Goal: Information Seeking & Learning: Learn about a topic

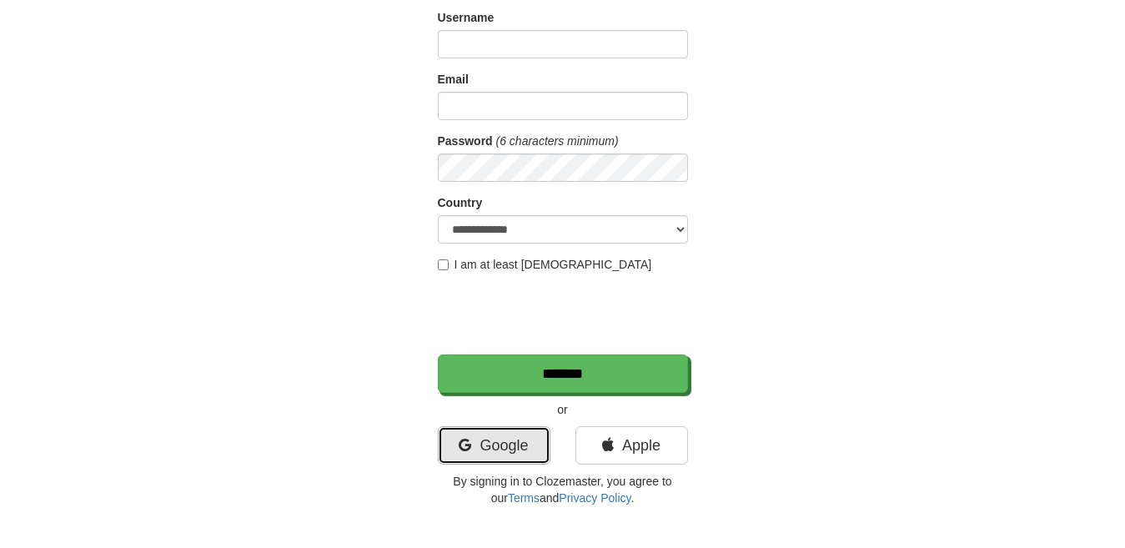
scroll to position [128, 0]
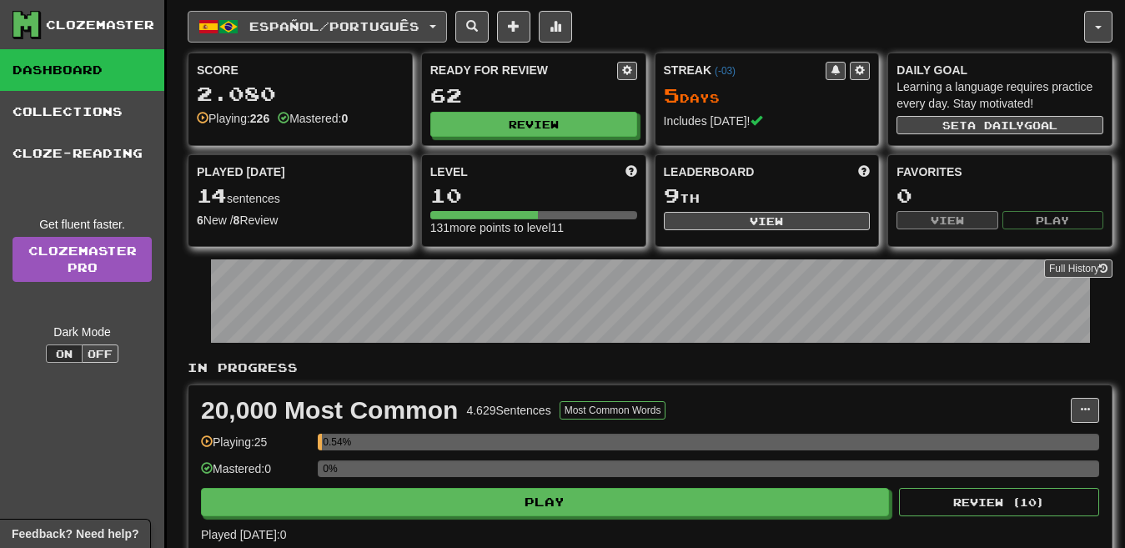
click at [279, 29] on span "Español / Português" at bounding box center [334, 26] width 170 height 14
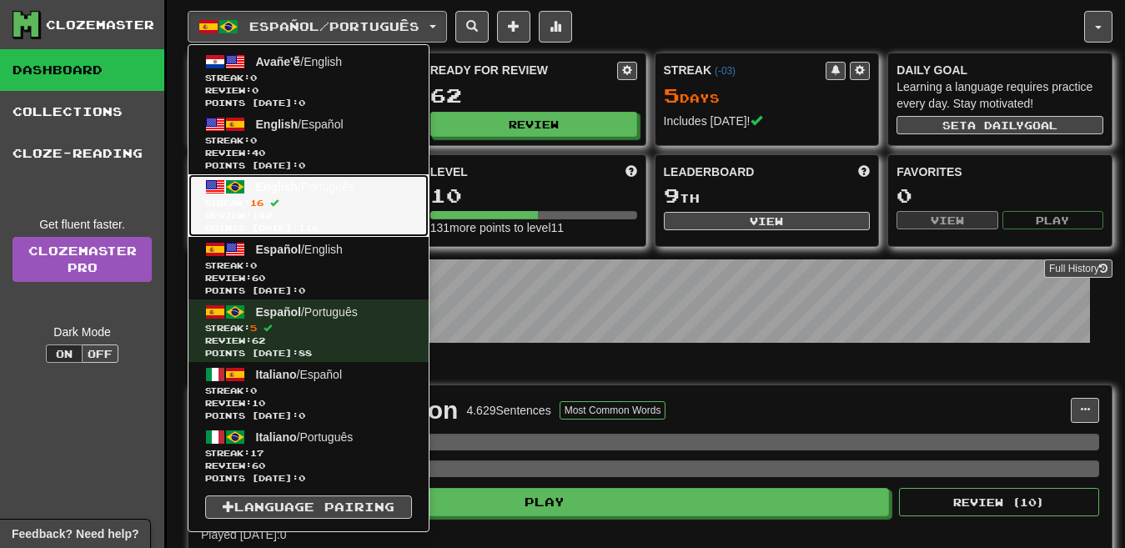
click at [340, 221] on link "English / Português Streak: 16 Review: 142 Points today: 116" at bounding box center [308, 205] width 240 height 63
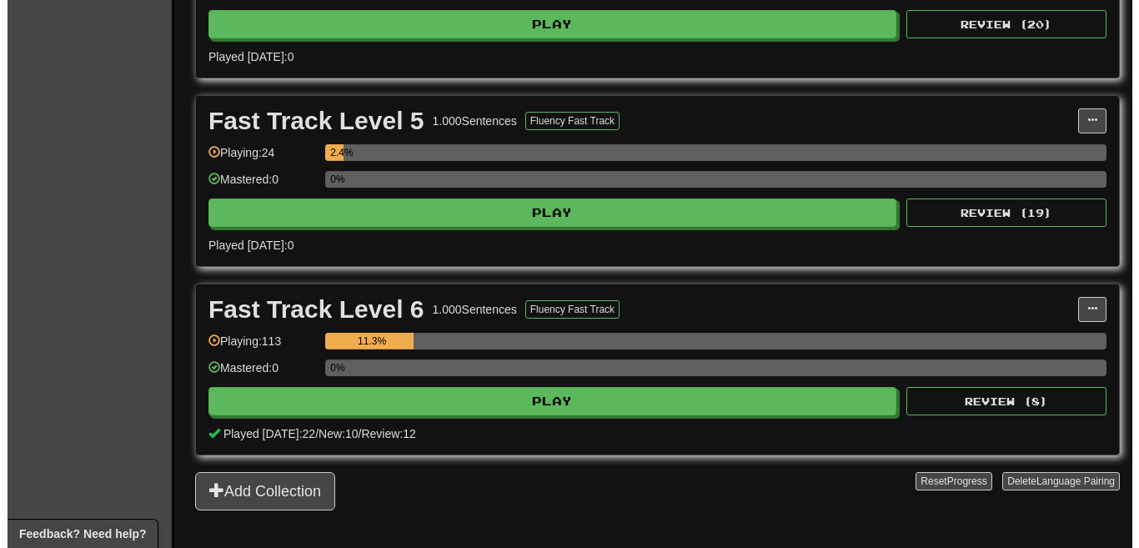
scroll to position [1091, 0]
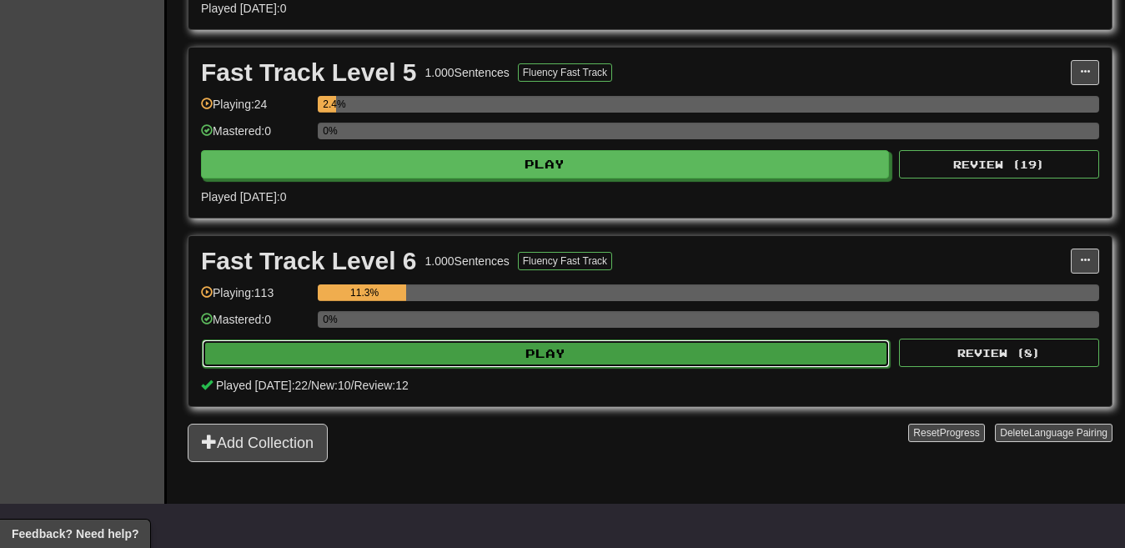
click at [639, 353] on button "Play" at bounding box center [546, 353] width 688 height 28
select select "**"
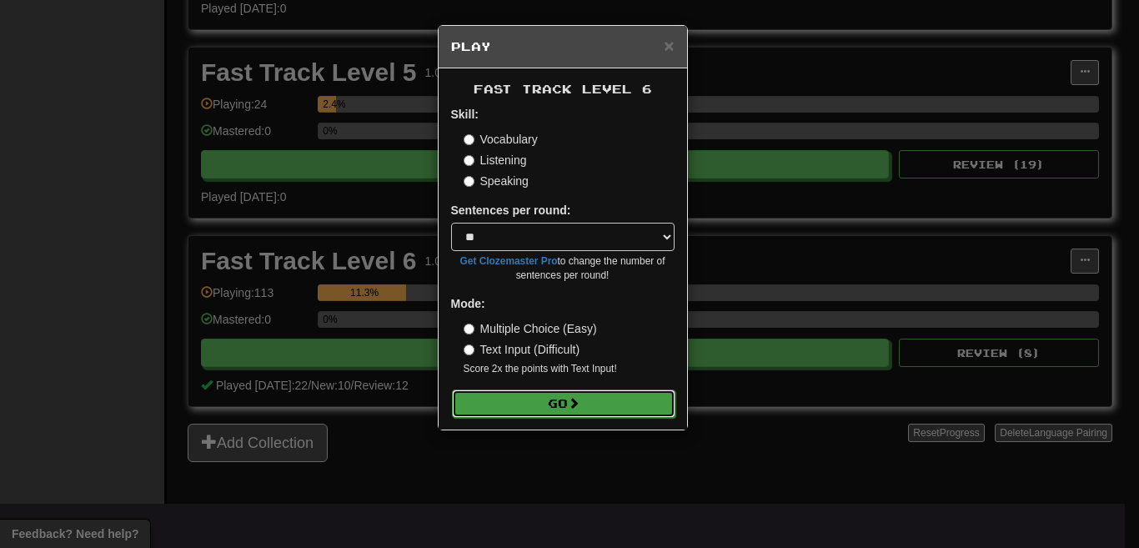
click at [582, 395] on button "Go" at bounding box center [563, 403] width 223 height 28
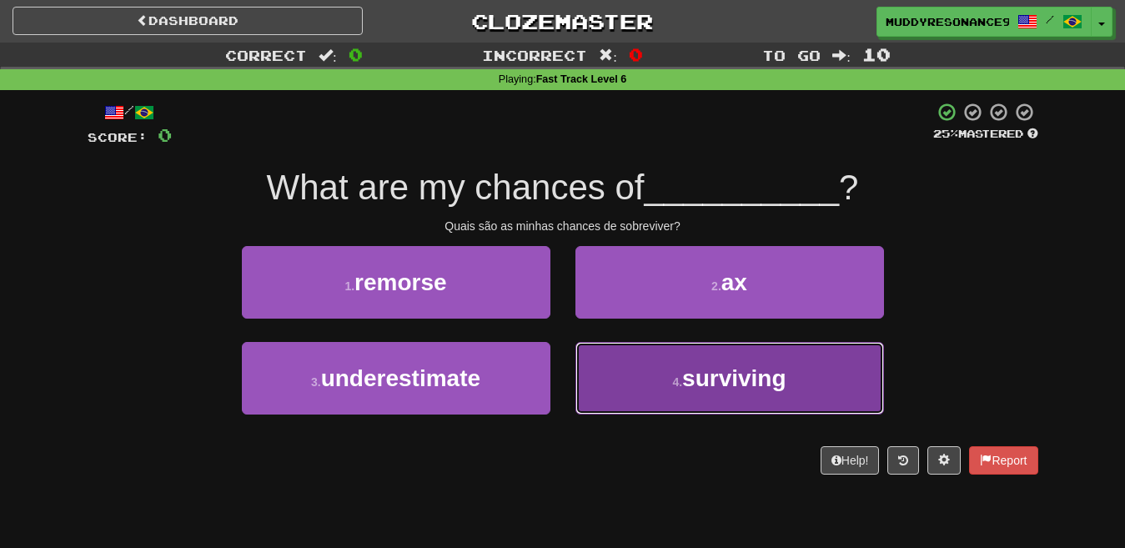
click at [634, 372] on button "4 . surviving" at bounding box center [729, 378] width 308 height 73
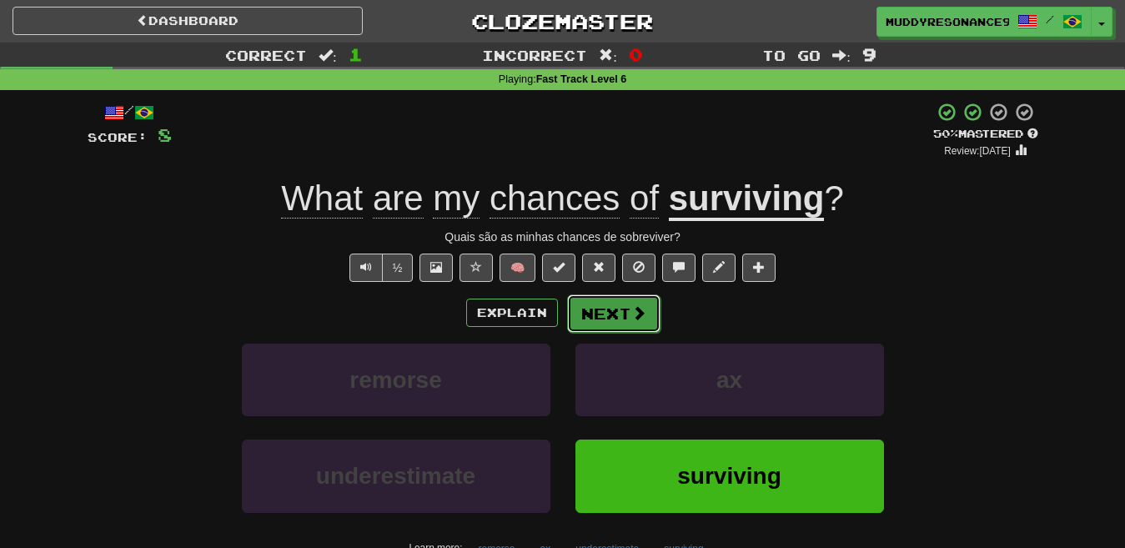
click at [625, 318] on button "Next" at bounding box center [613, 313] width 93 height 38
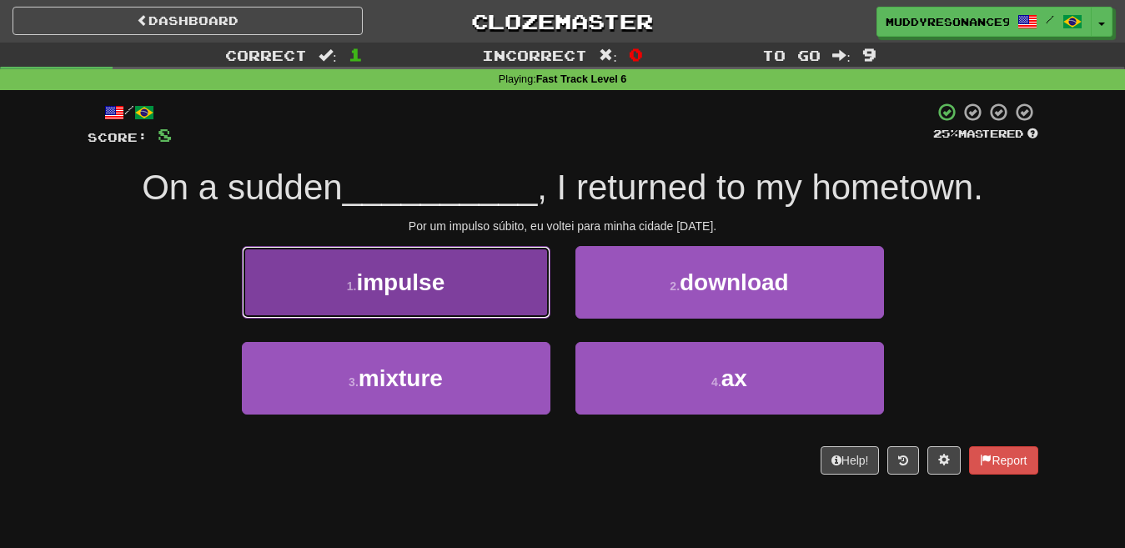
click at [506, 275] on button "1 . impulse" at bounding box center [396, 282] width 308 height 73
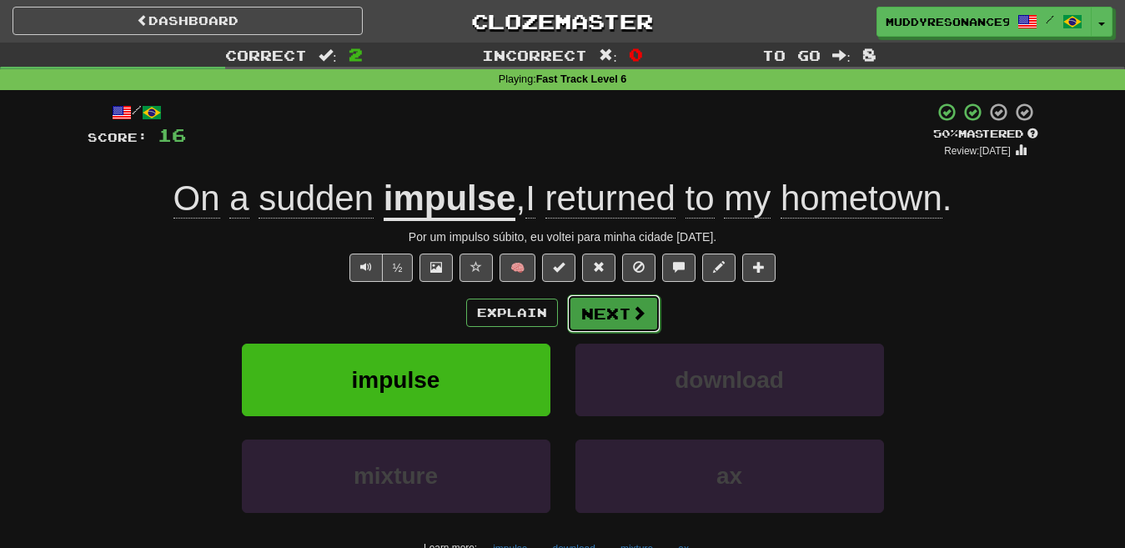
click at [626, 303] on button "Next" at bounding box center [613, 313] width 93 height 38
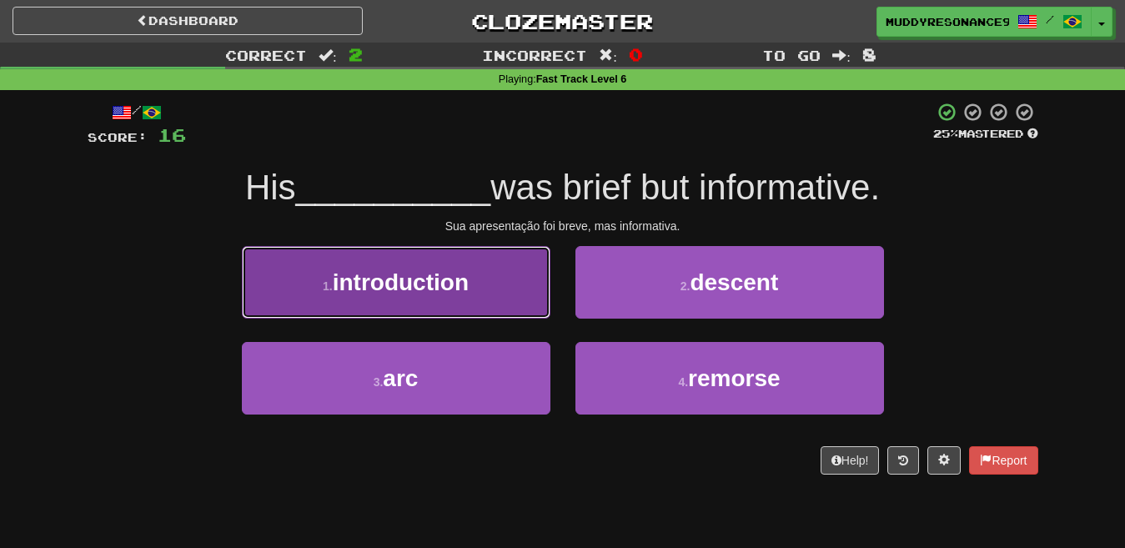
click at [491, 268] on button "1 . introduction" at bounding box center [396, 282] width 308 height 73
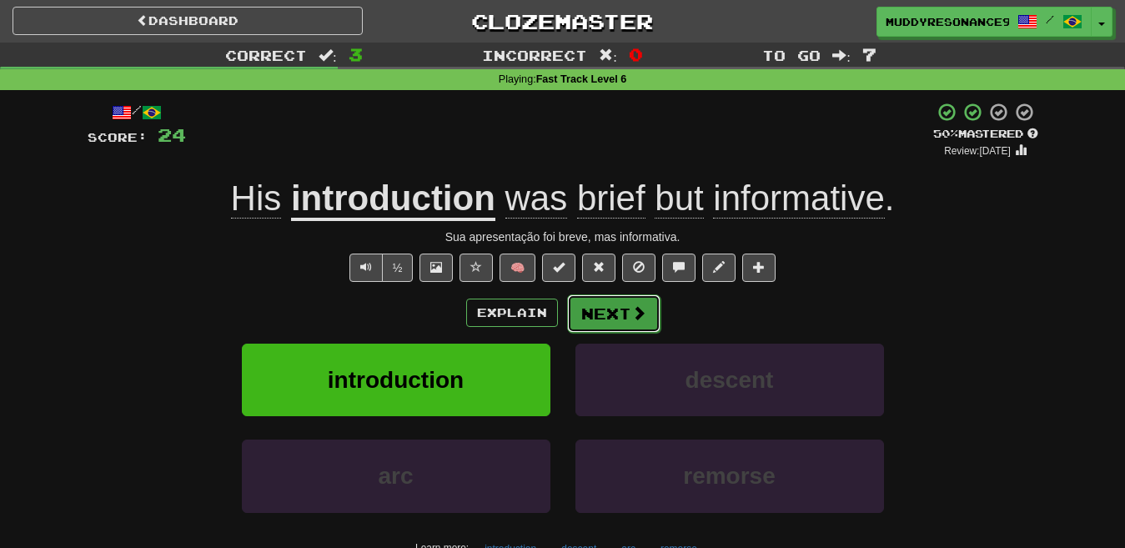
click at [617, 310] on button "Next" at bounding box center [613, 313] width 93 height 38
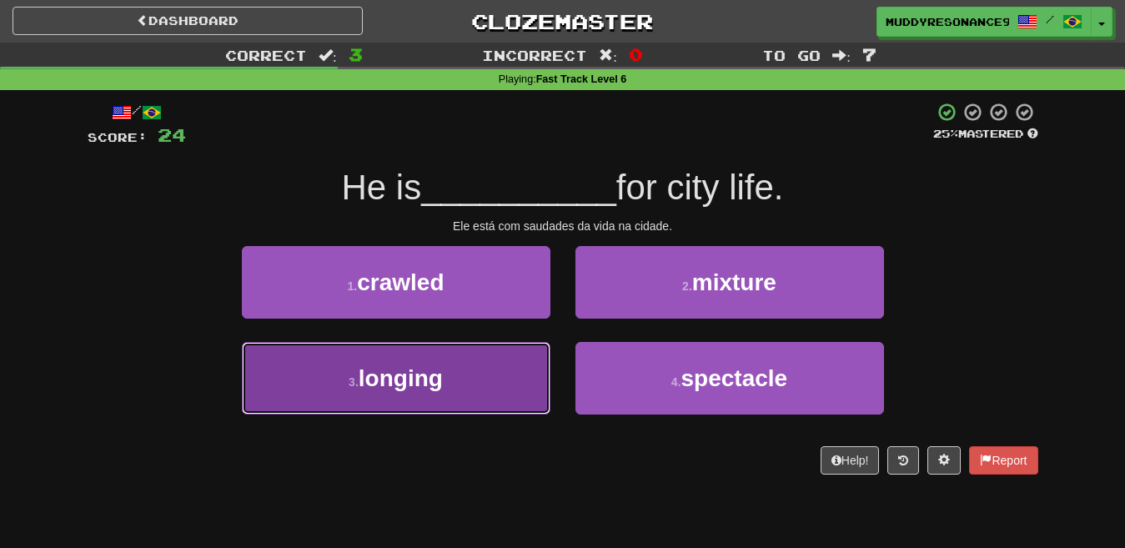
click at [522, 358] on button "3 . longing" at bounding box center [396, 378] width 308 height 73
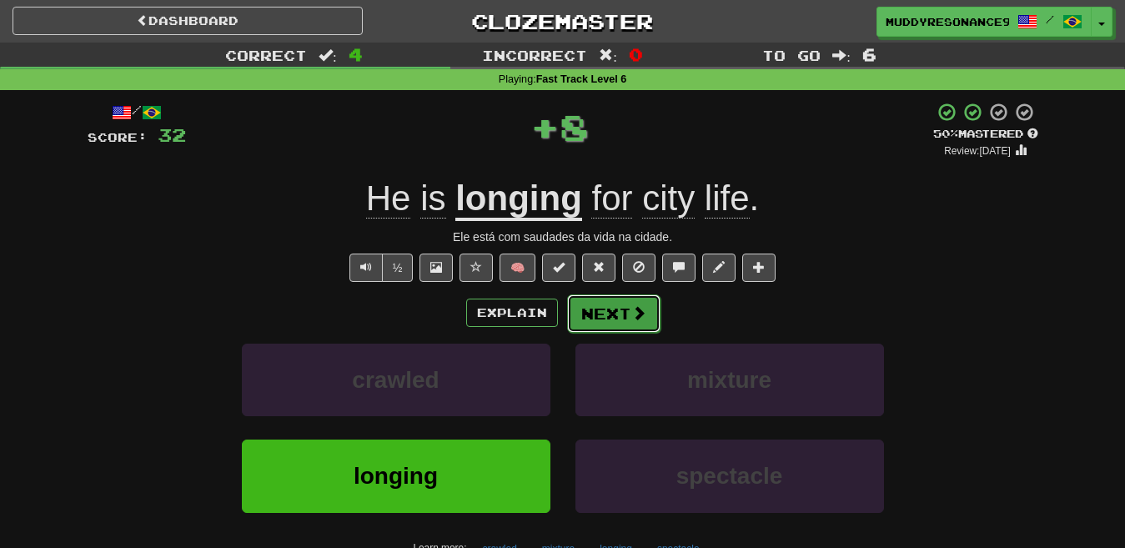
click at [636, 316] on span at bounding box center [638, 312] width 15 height 15
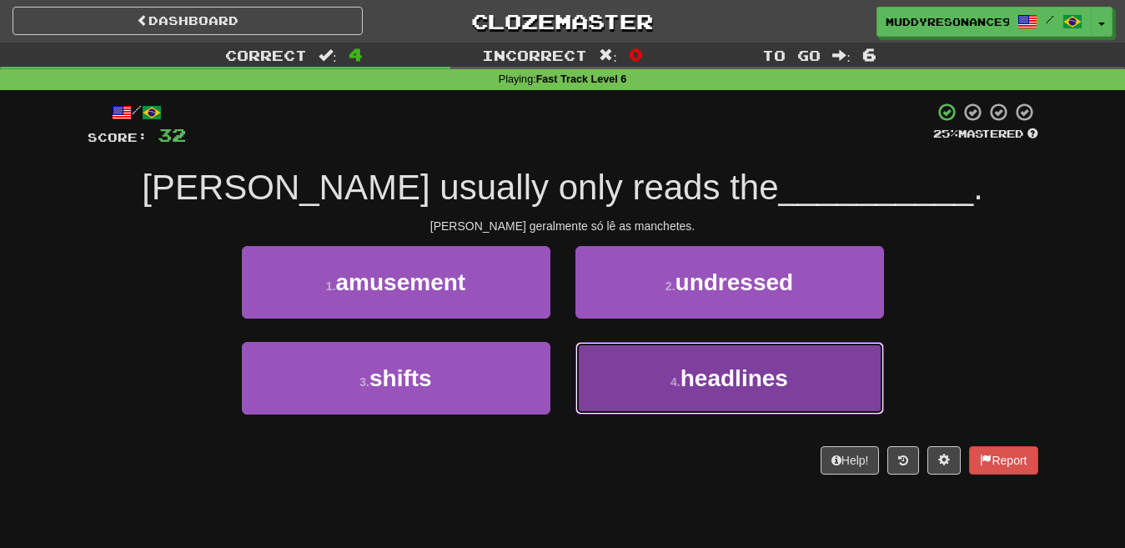
click at [675, 384] on small "4 ." at bounding box center [675, 381] width 10 height 13
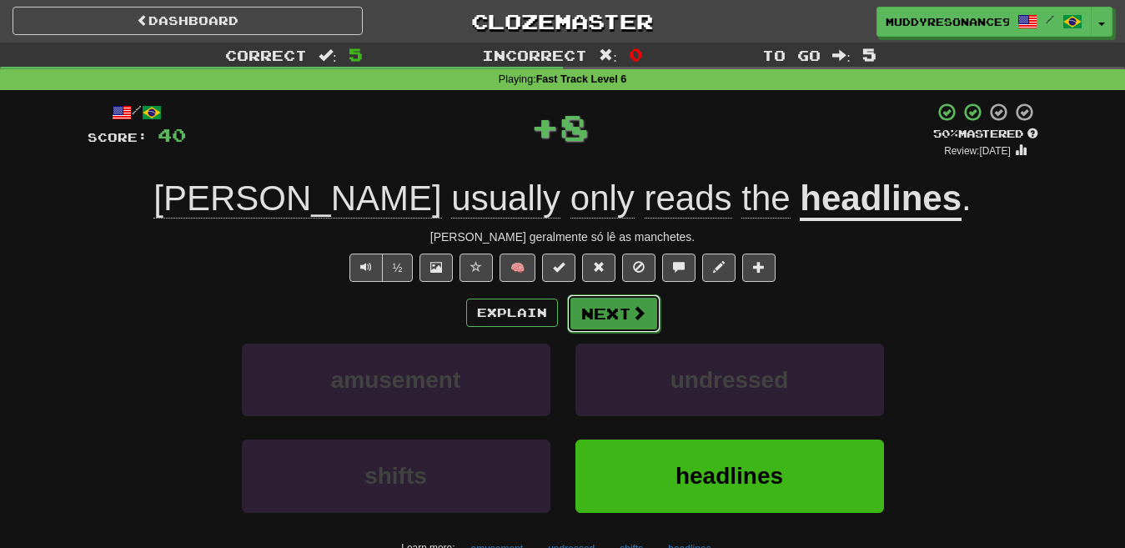
click at [622, 305] on button "Next" at bounding box center [613, 313] width 93 height 38
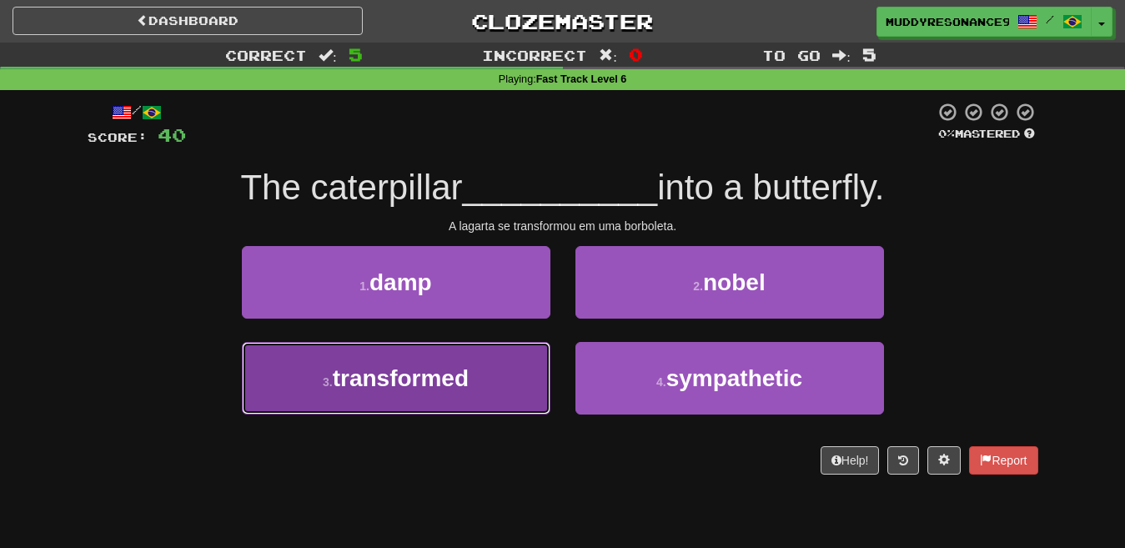
click at [524, 372] on button "3 . transformed" at bounding box center [396, 378] width 308 height 73
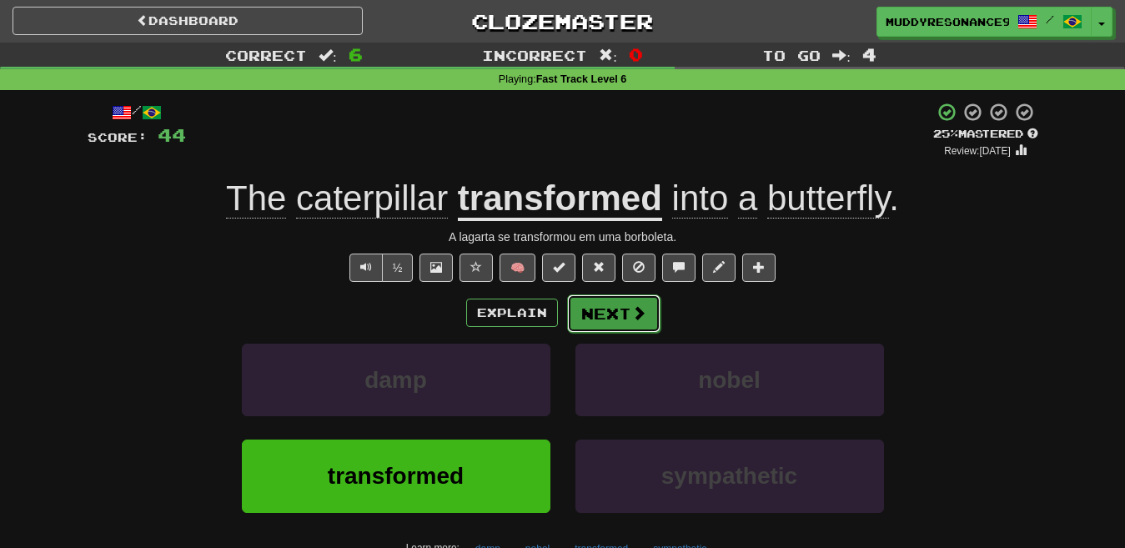
click at [609, 323] on button "Next" at bounding box center [613, 313] width 93 height 38
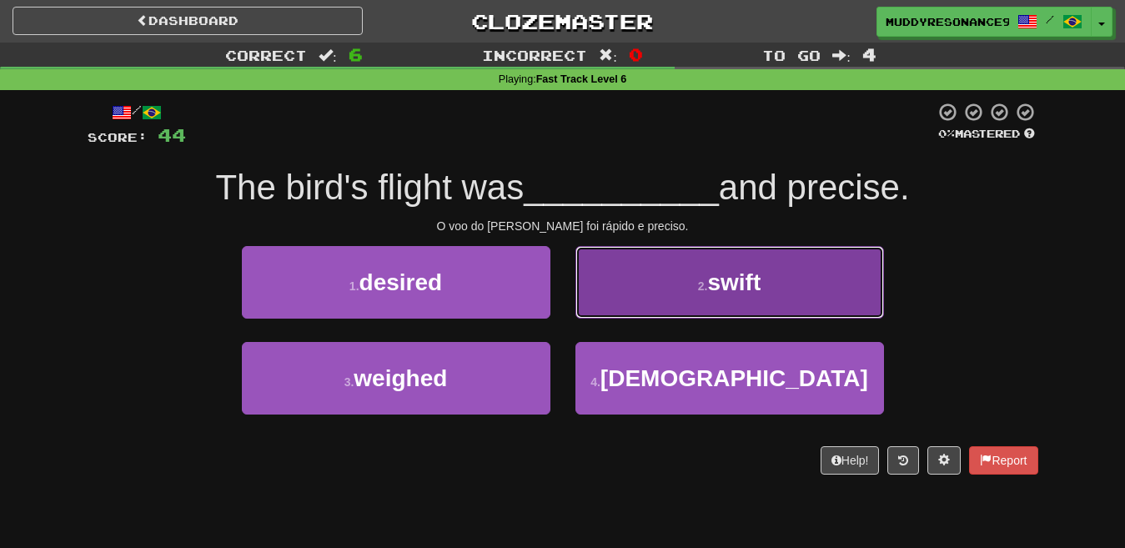
click at [735, 268] on button "2 . swift" at bounding box center [729, 282] width 308 height 73
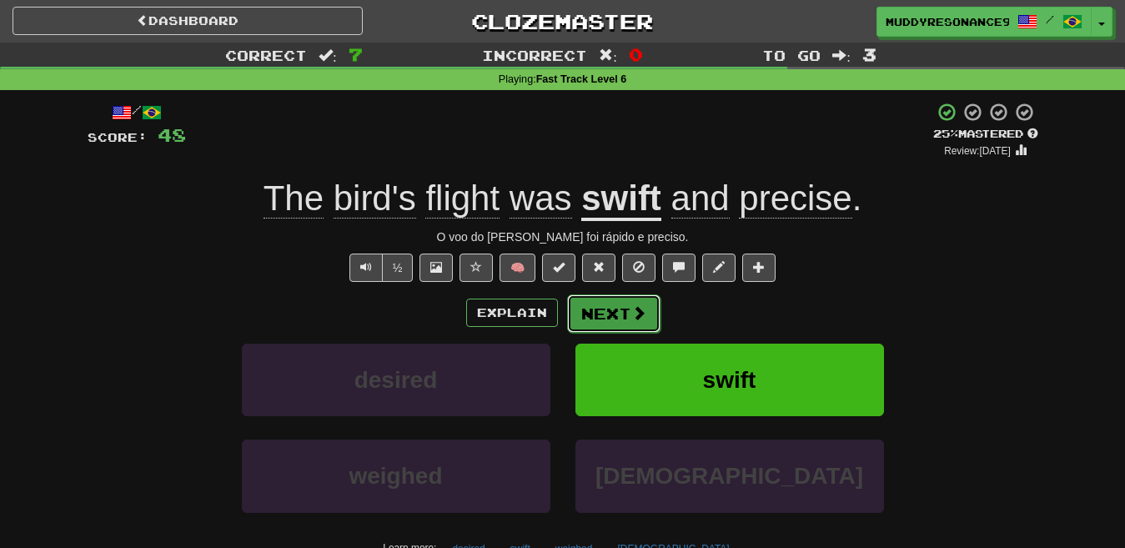
click at [617, 318] on button "Next" at bounding box center [613, 313] width 93 height 38
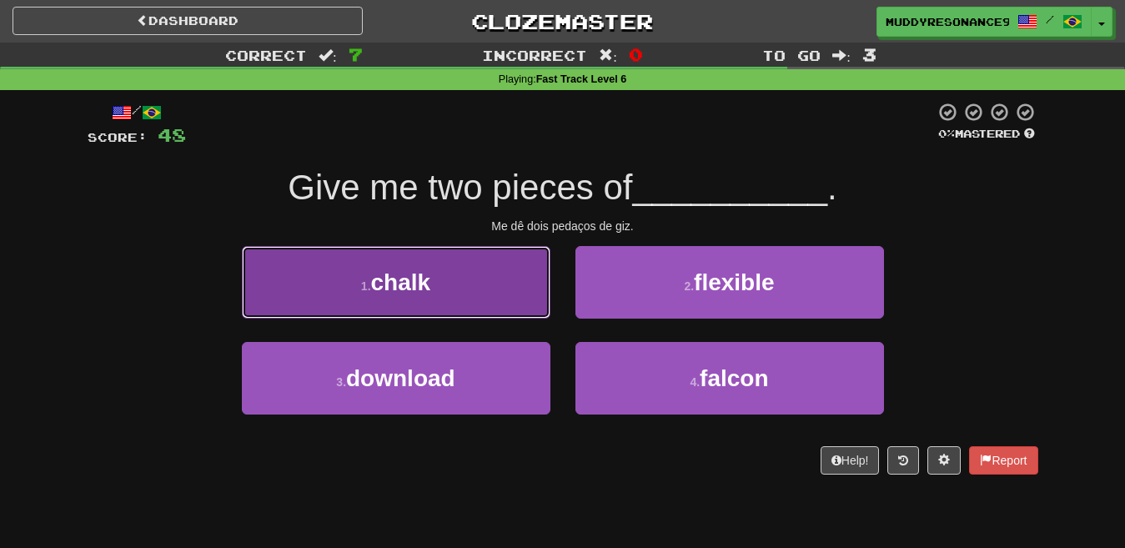
click at [480, 270] on button "1 . chalk" at bounding box center [396, 282] width 308 height 73
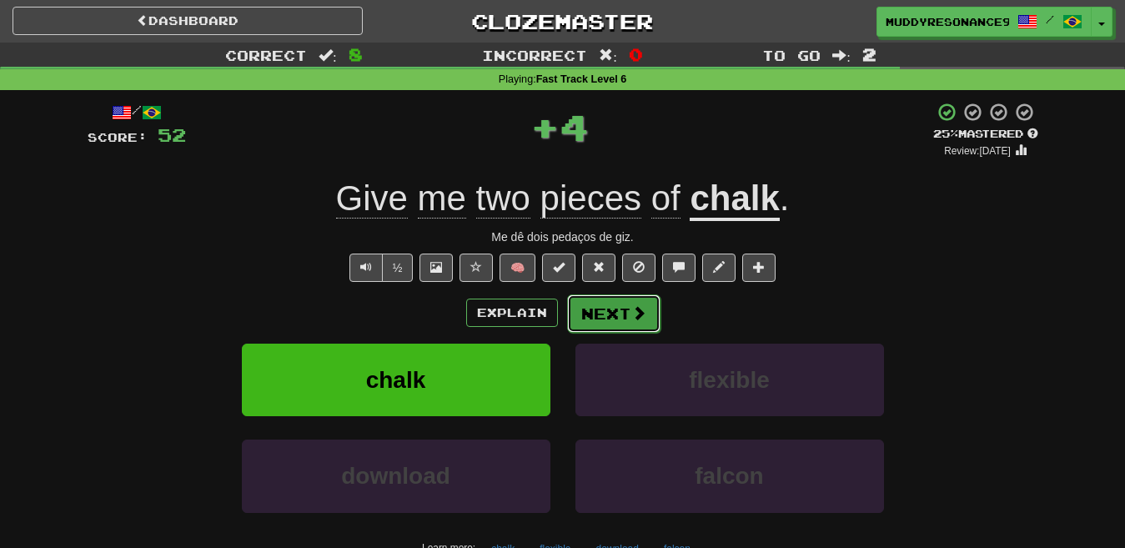
click at [628, 313] on button "Next" at bounding box center [613, 313] width 93 height 38
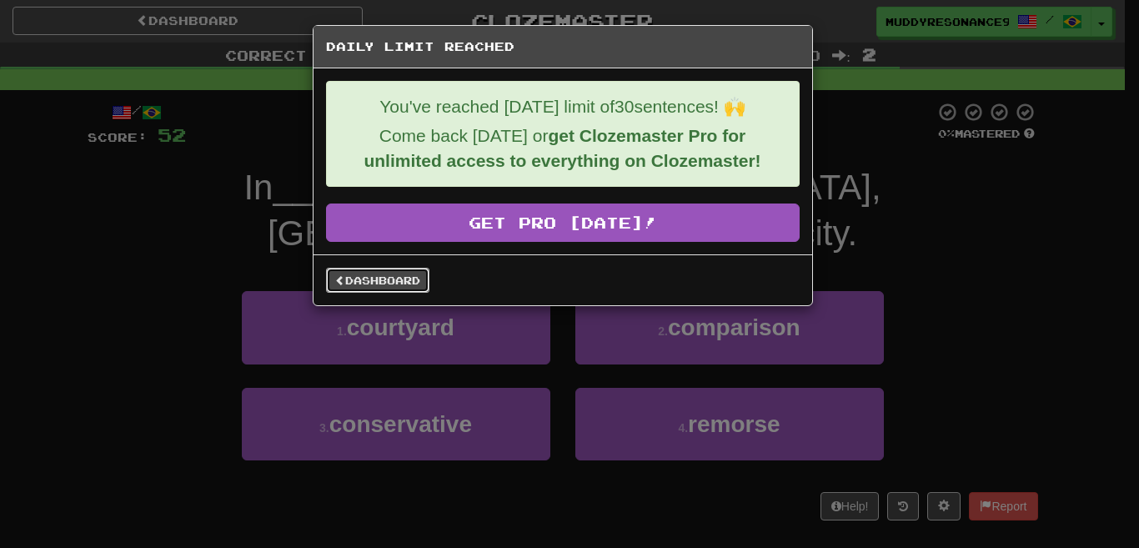
click at [381, 288] on link "Dashboard" at bounding box center [377, 280] width 103 height 25
